Goal: Task Accomplishment & Management: Manage account settings

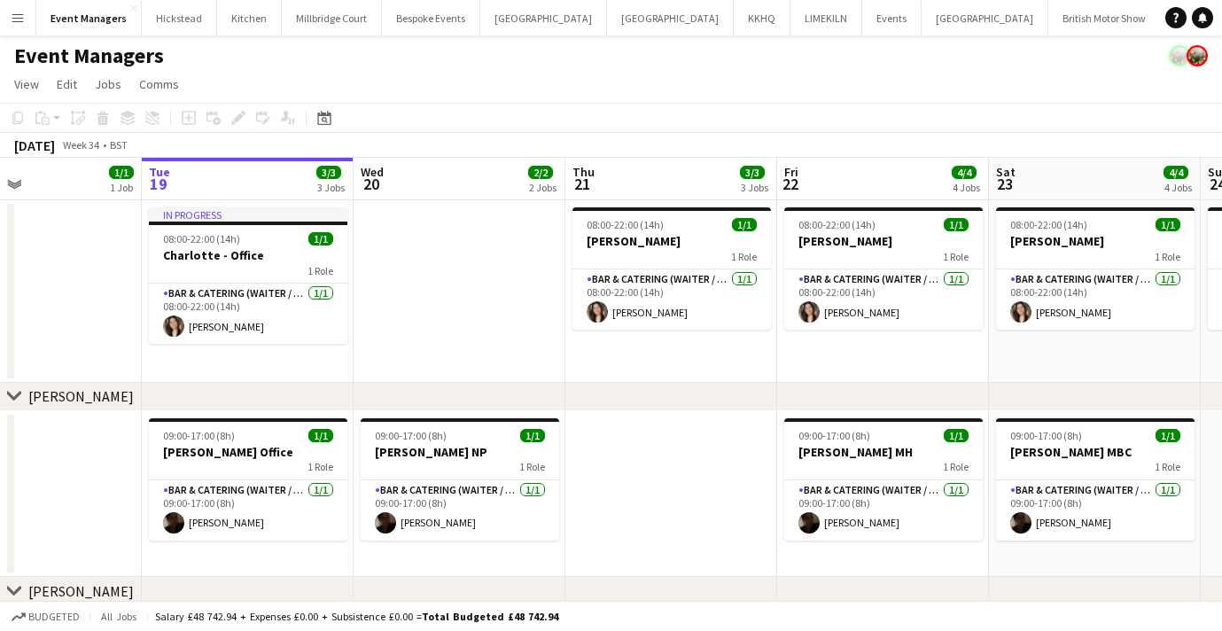
click at [21, 27] on button "Menu" at bounding box center [17, 17] width 35 height 35
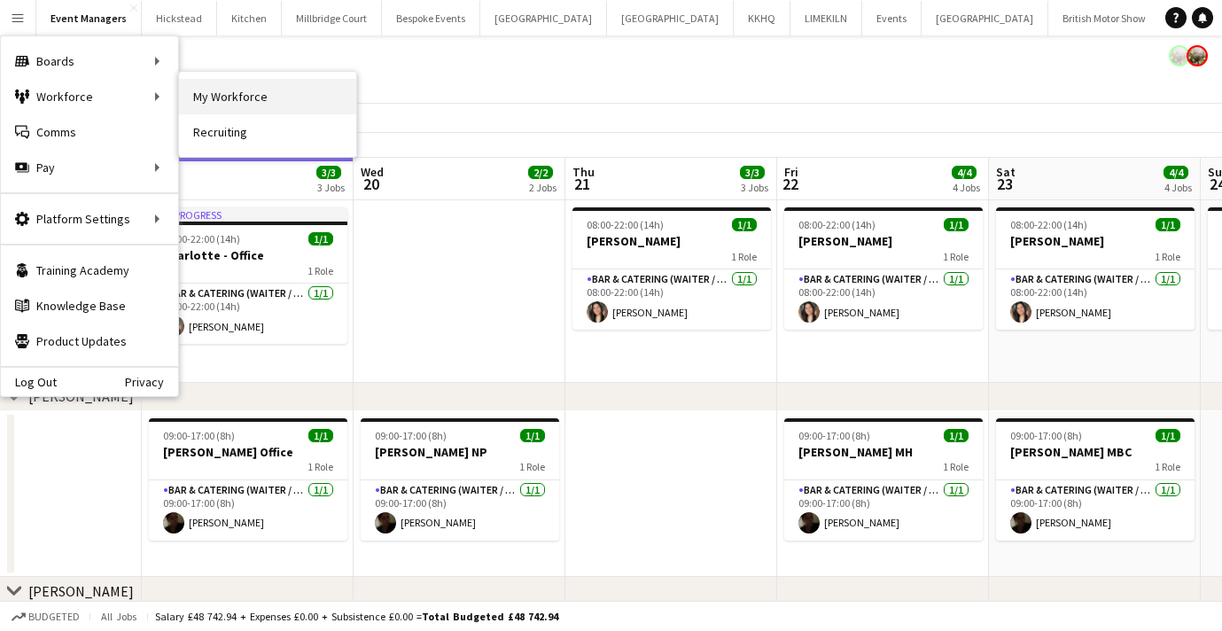
click at [286, 100] on link "My Workforce" at bounding box center [267, 96] width 177 height 35
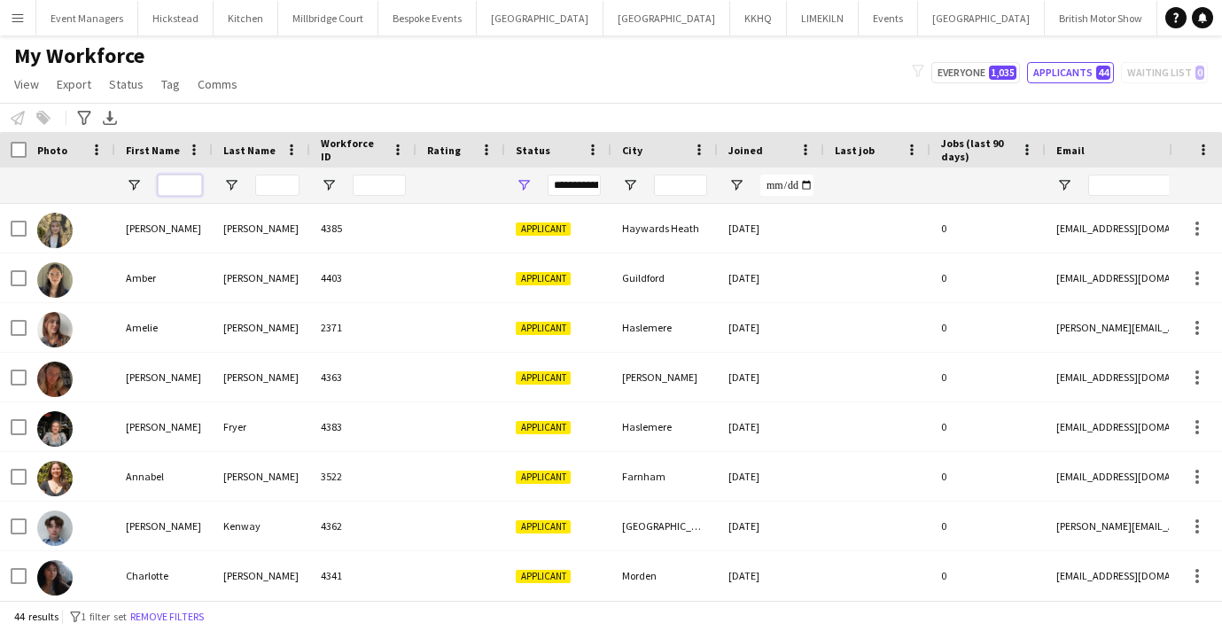
click at [193, 191] on input "First Name Filter Input" at bounding box center [180, 185] width 44 height 21
type input "*****"
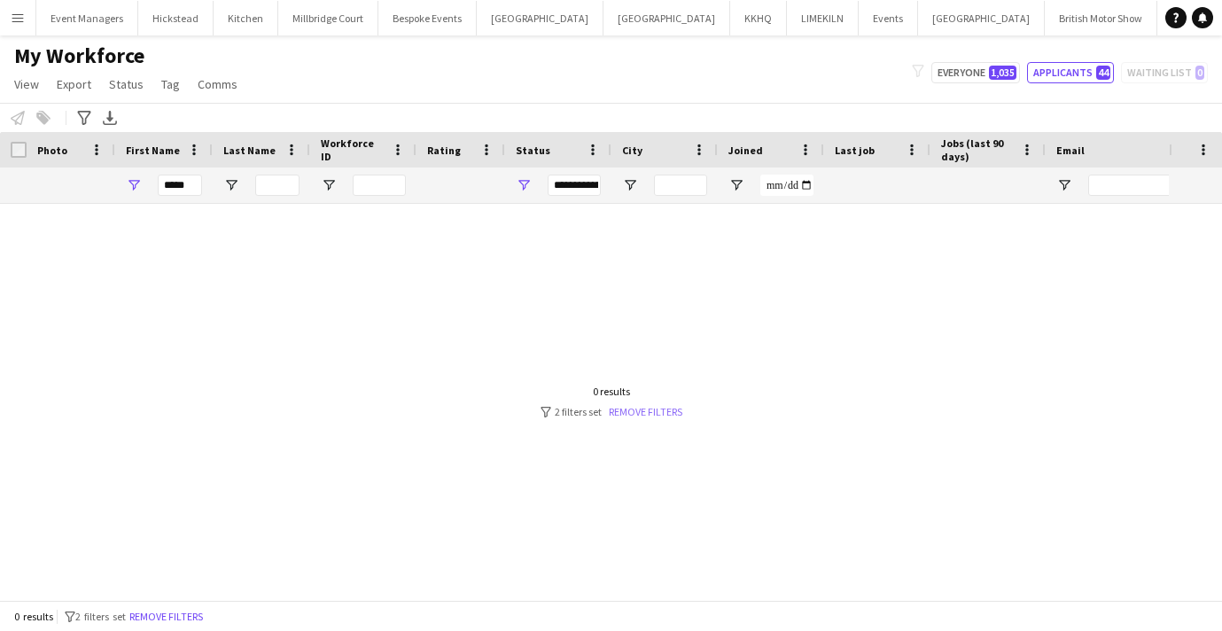
click at [624, 411] on link "Remove filters" at bounding box center [646, 411] width 74 height 13
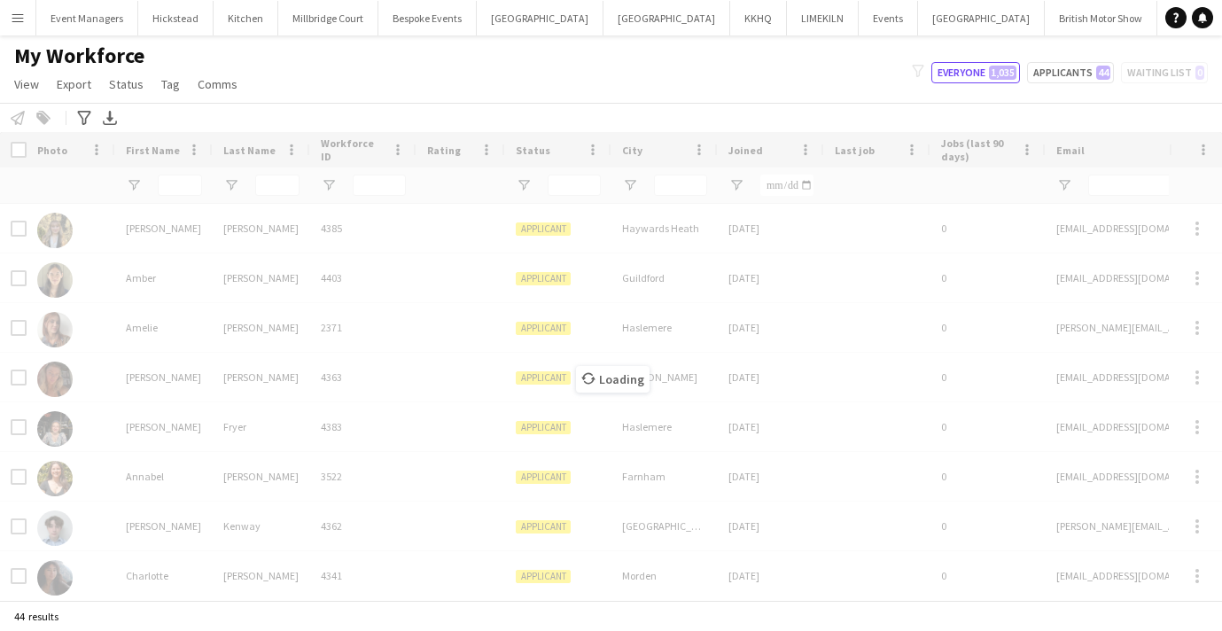
click at [153, 184] on div "Loading" at bounding box center [611, 366] width 1222 height 468
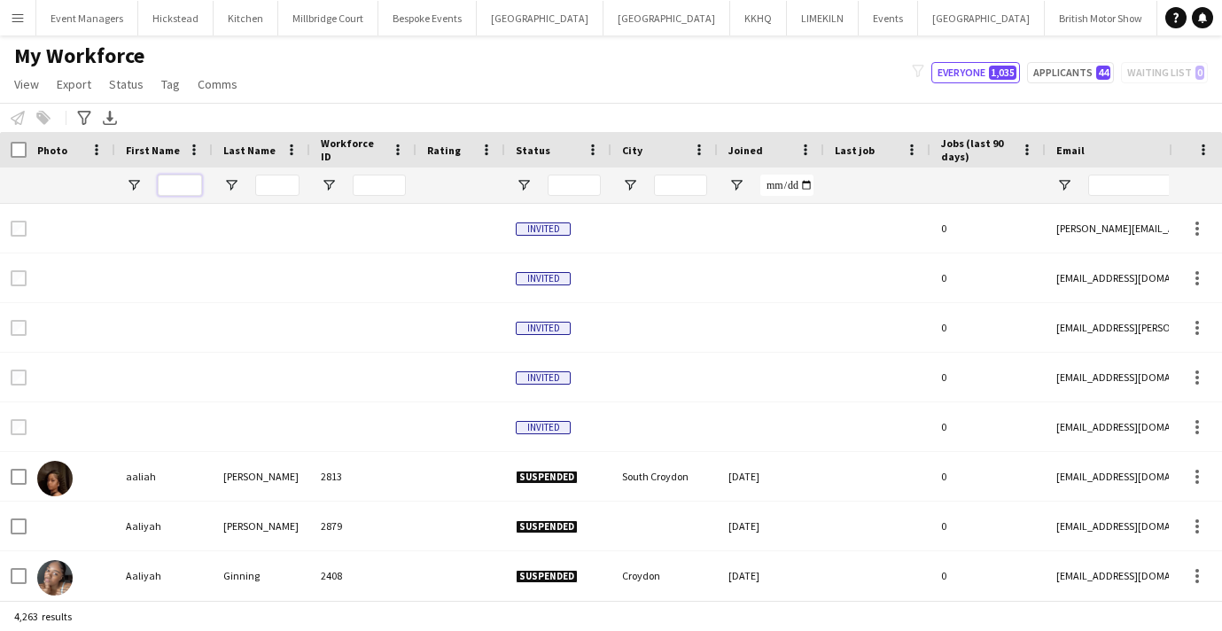
click at [183, 187] on input "First Name Filter Input" at bounding box center [180, 185] width 44 height 21
type input "*****"
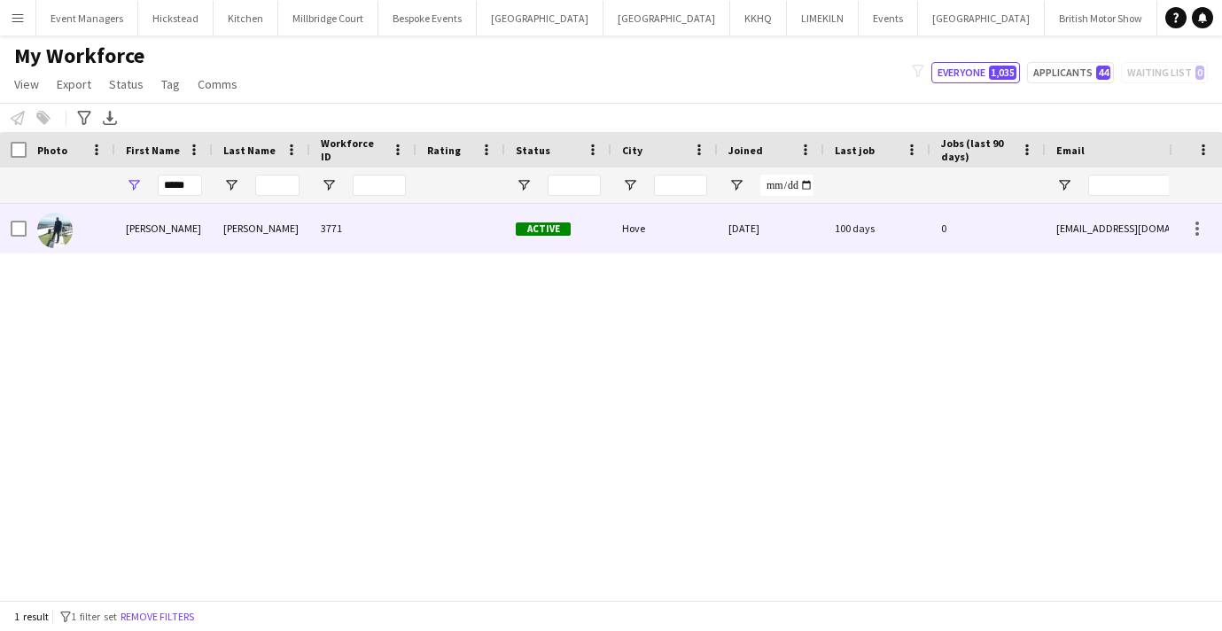
click at [121, 243] on div "[PERSON_NAME]" at bounding box center [164, 228] width 98 height 49
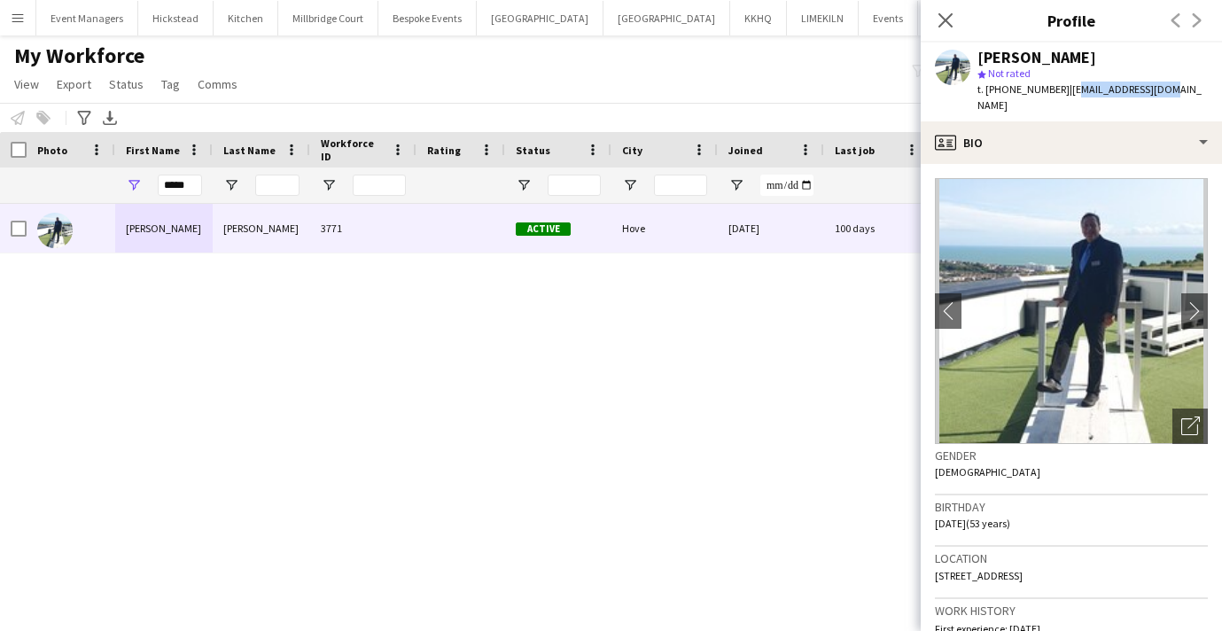
drag, startPoint x: 1064, startPoint y: 90, endPoint x: 1174, endPoint y: 87, distance: 109.9
click at [1174, 87] on app-profile-header "[PERSON_NAME] star Not rated t. [PHONE_NUMBER] | [EMAIL_ADDRESS][DOMAIN_NAME]" at bounding box center [1071, 82] width 301 height 79
copy span "[EMAIL_ADDRESS][DOMAIN_NAME]"
click at [941, 20] on icon "Close pop-in" at bounding box center [945, 20] width 17 height 17
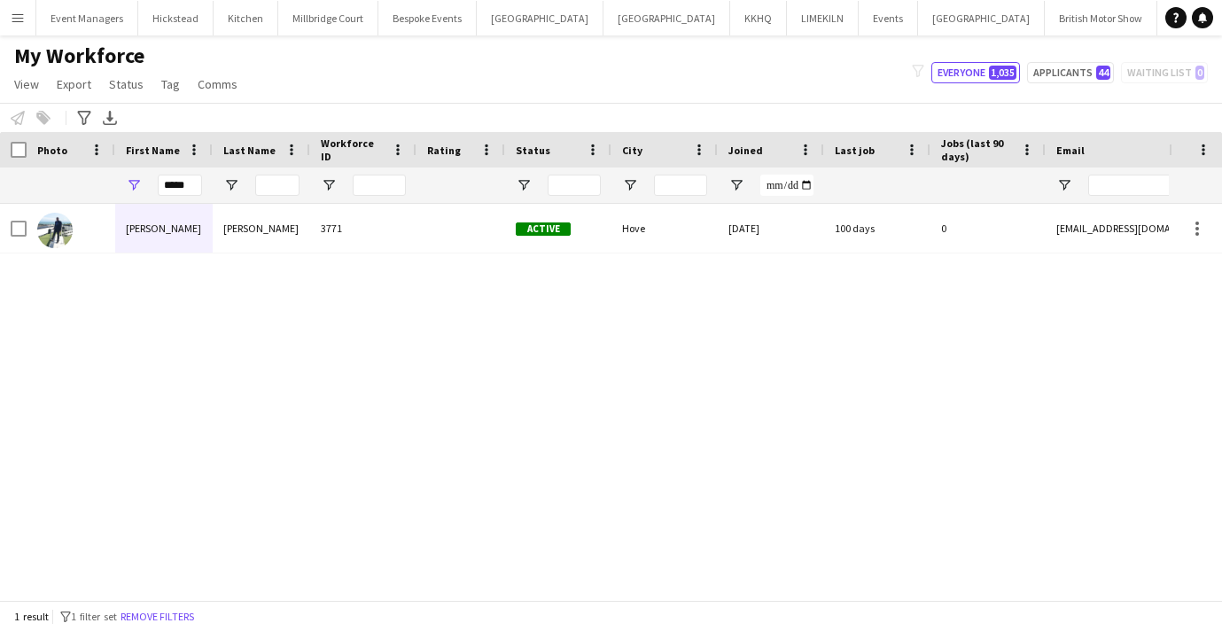
click at [1165, 16] on app-icon "Add" at bounding box center [1168, 17] width 7 height 7
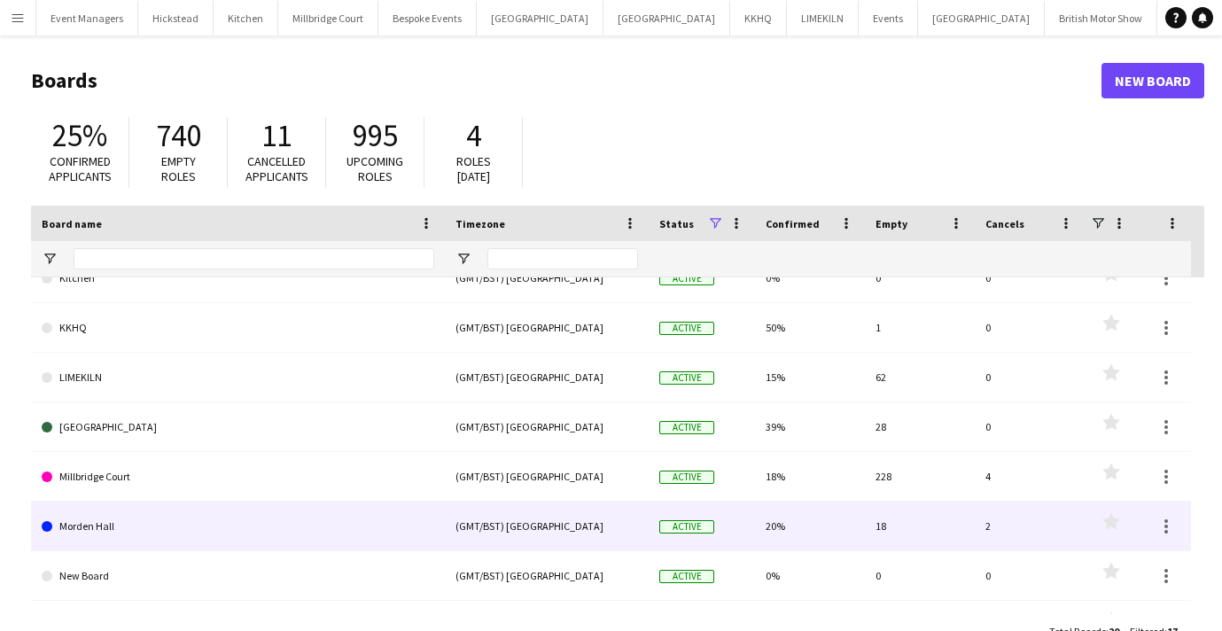
click at [158, 541] on link "Morden Hall" at bounding box center [238, 527] width 393 height 50
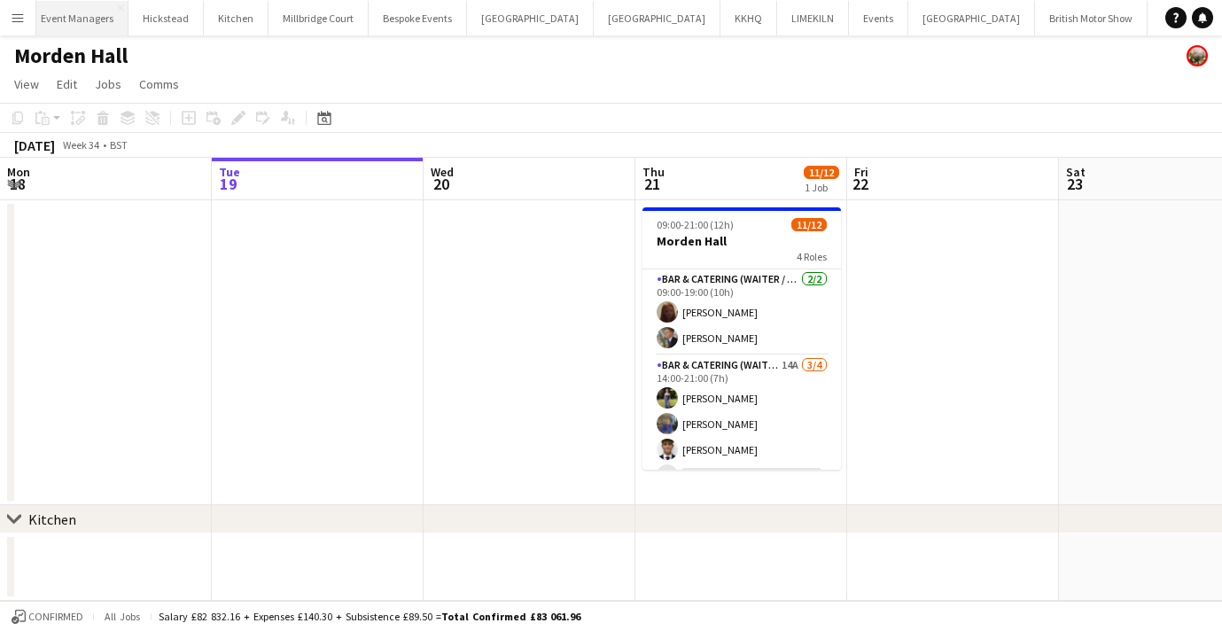
click at [112, 21] on button "Event Managers Close" at bounding box center [78, 18] width 102 height 35
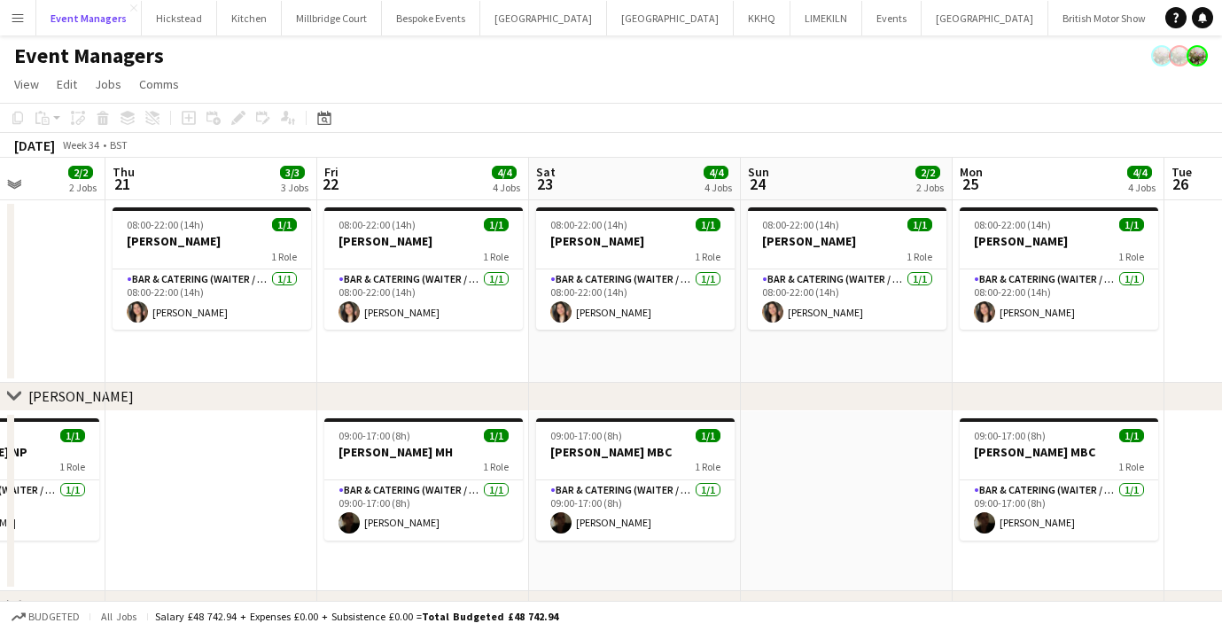
scroll to position [0, 545]
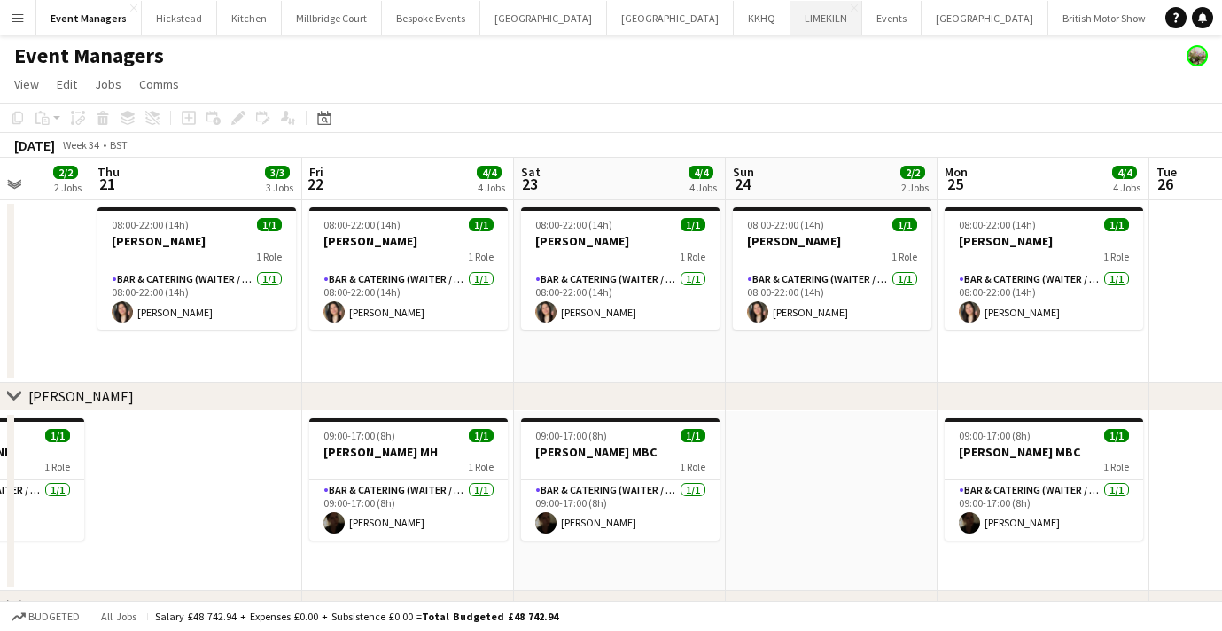
click at [791, 25] on button "LIMEKILN Close" at bounding box center [827, 18] width 72 height 35
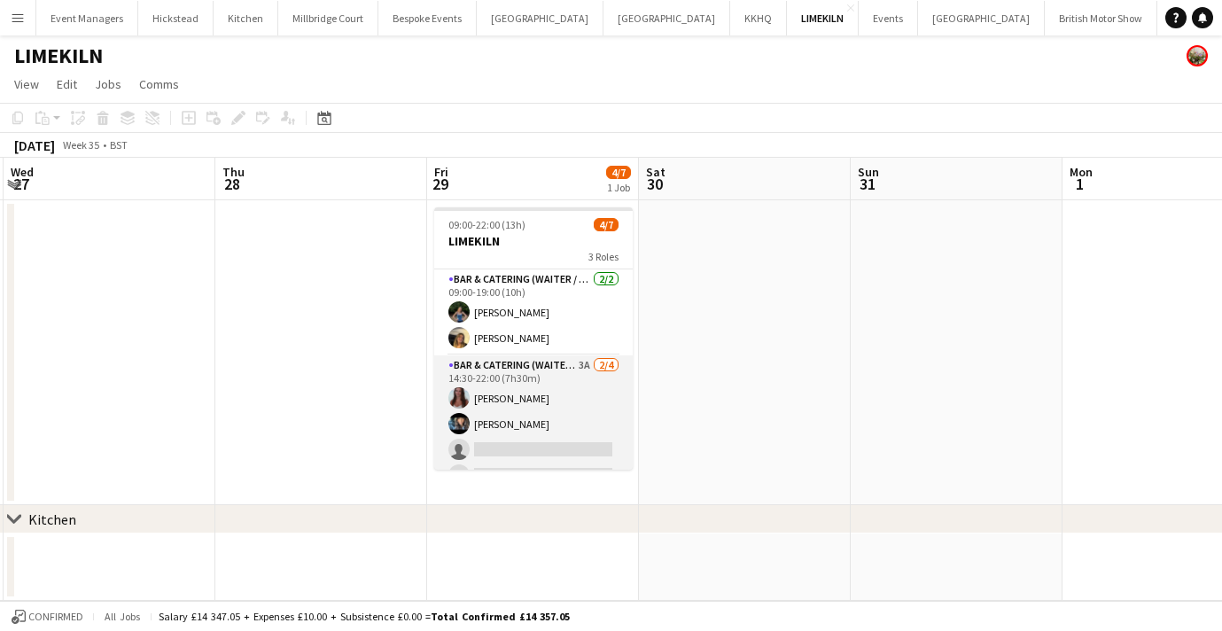
click at [500, 413] on app-card-role "Bar & Catering (Waiter / waitress) 3A [DATE] 14:30-22:00 (7h30m) [PERSON_NAME] …" at bounding box center [533, 423] width 199 height 137
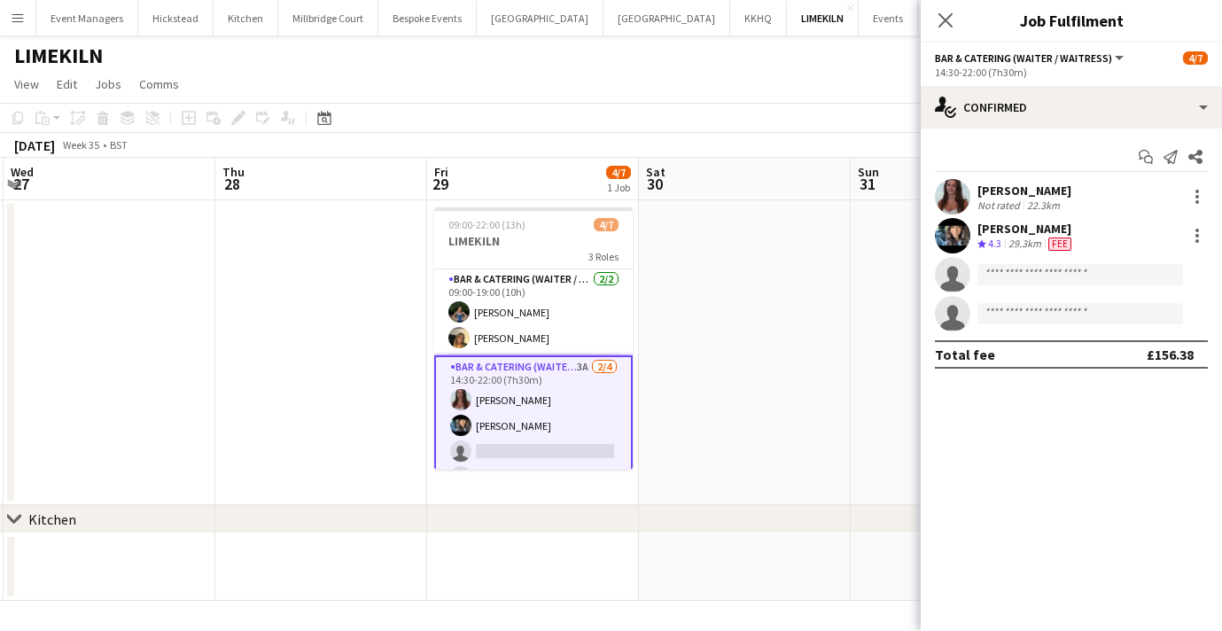
click at [948, 233] on app-user-avatar at bounding box center [952, 235] width 35 height 35
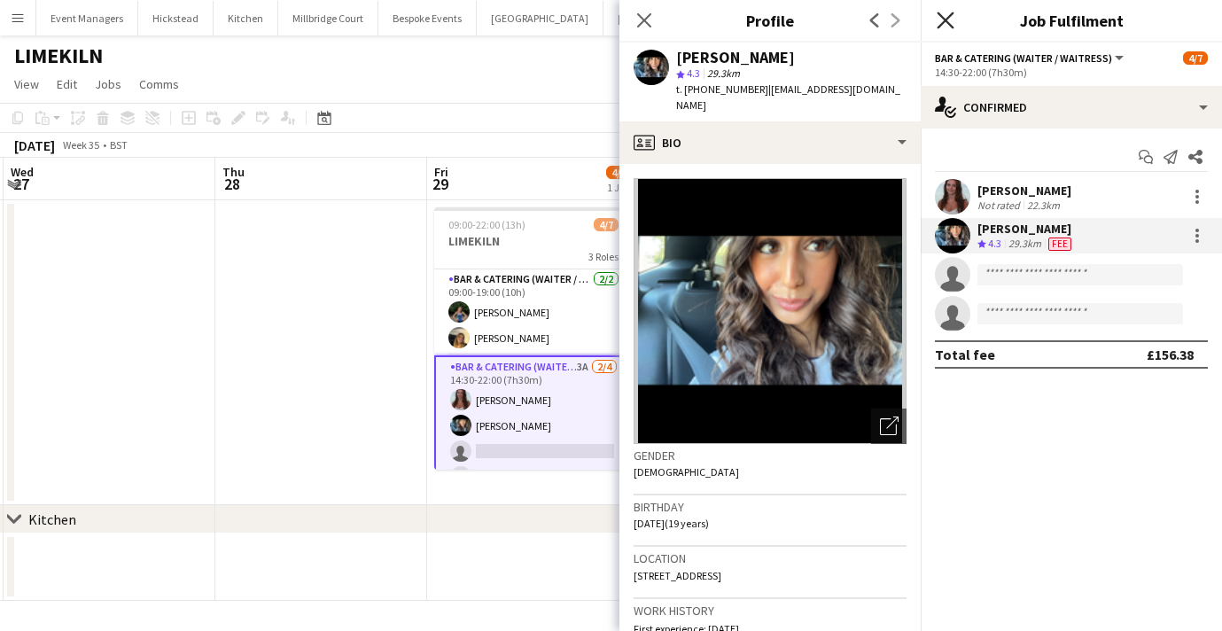
click at [949, 25] on icon at bounding box center [945, 20] width 17 height 17
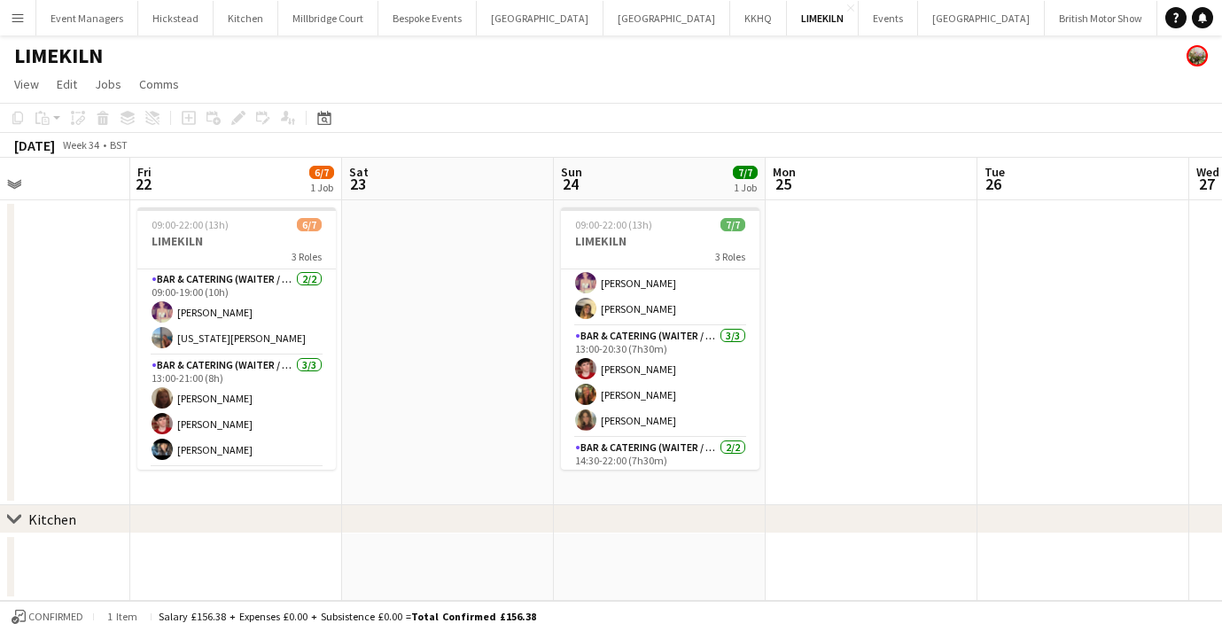
click at [433, 465] on app-date-cell at bounding box center [448, 352] width 212 height 305
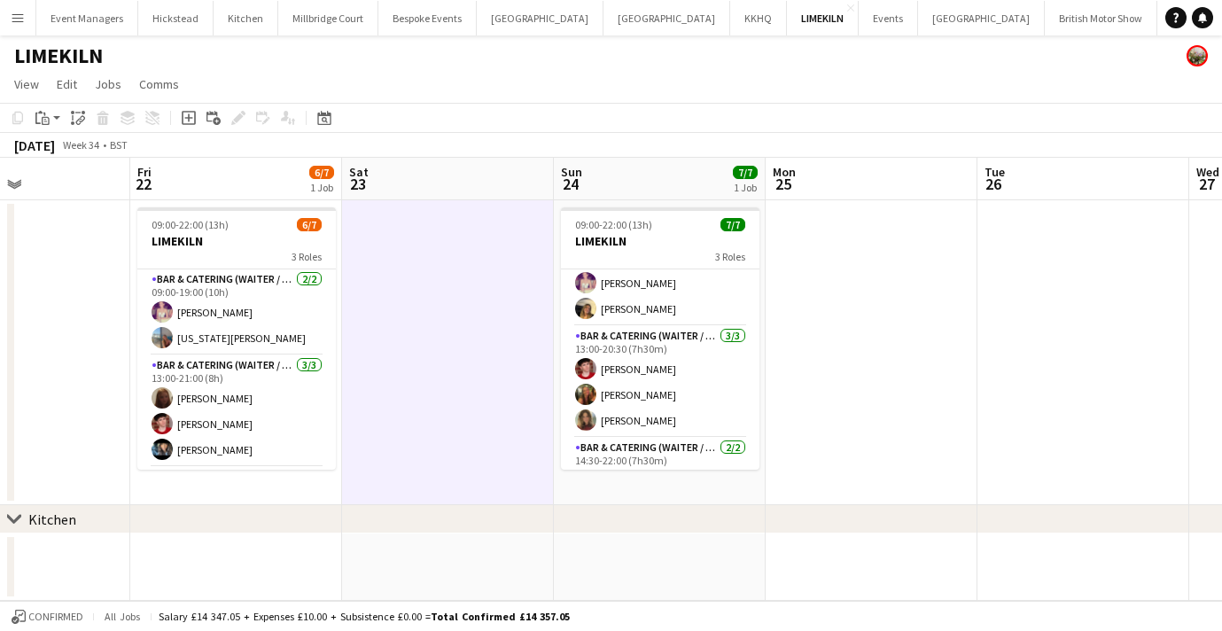
scroll to position [0, 690]
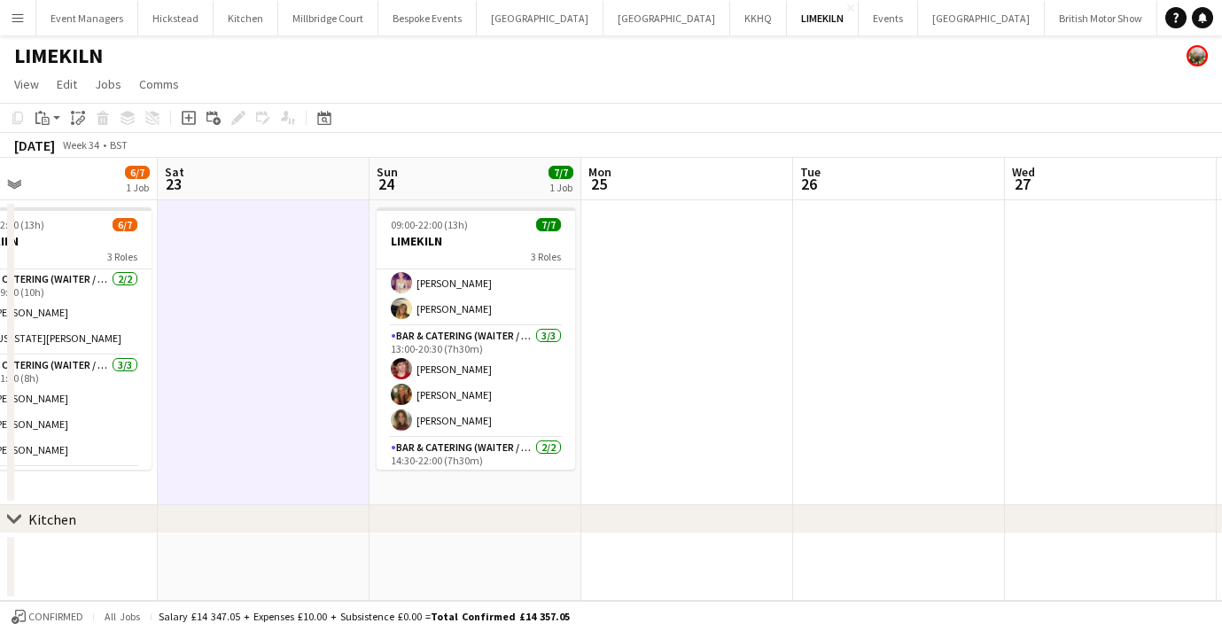
click at [436, 472] on app-date-cell "09:00-22:00 (13h) 7/7 LIMEKILN 3 Roles Bar & Catering (Waiter / waitress) [DATE…" at bounding box center [476, 352] width 212 height 305
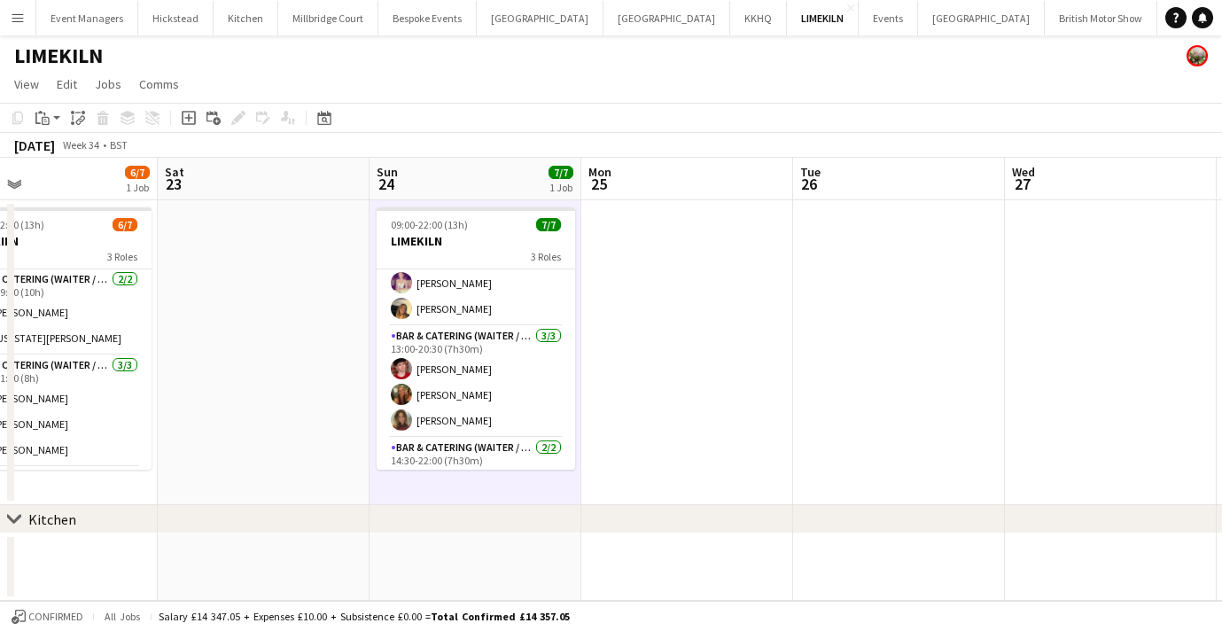
click at [438, 480] on app-date-cell "09:00-22:00 (13h) 7/7 LIMEKILN 3 Roles Bar & Catering (Waiter / waitress) [DATE…" at bounding box center [476, 352] width 212 height 305
click at [503, 505] on div "chevron-right Kitchen" at bounding box center [611, 519] width 1222 height 28
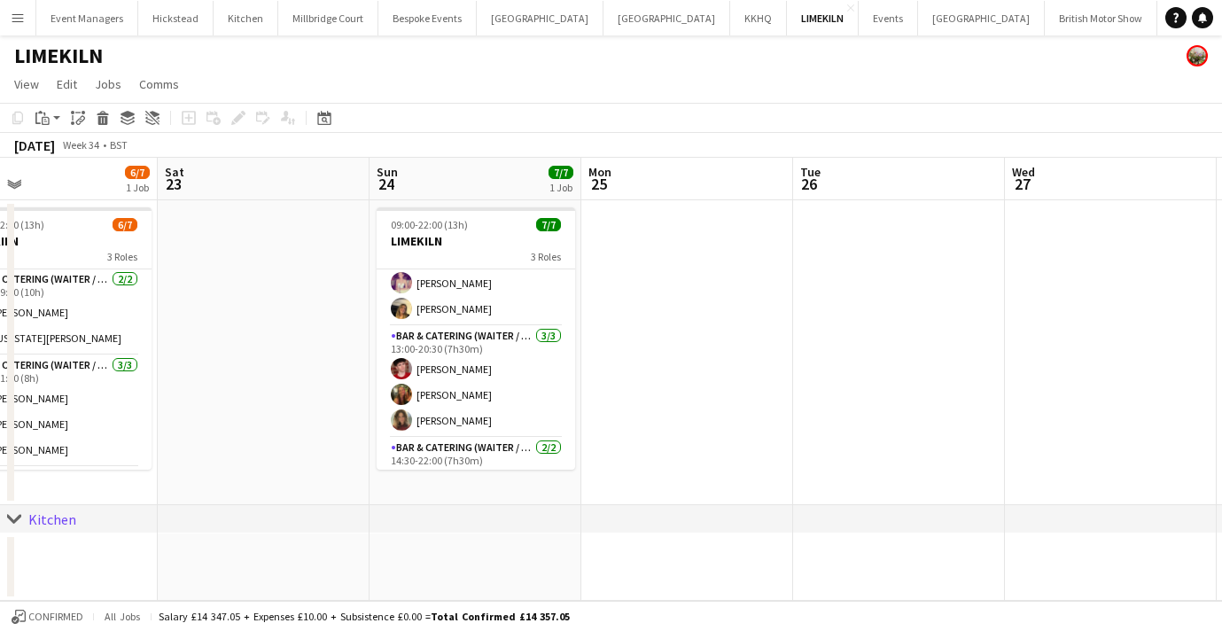
click at [552, 573] on app-date-cell at bounding box center [476, 567] width 212 height 67
